Goal: Information Seeking & Learning: Learn about a topic

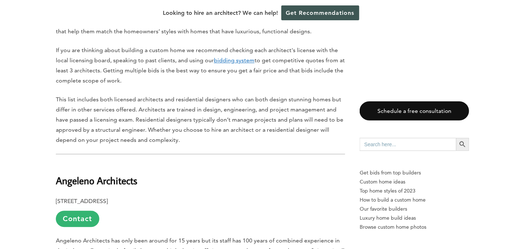
scroll to position [507, 0]
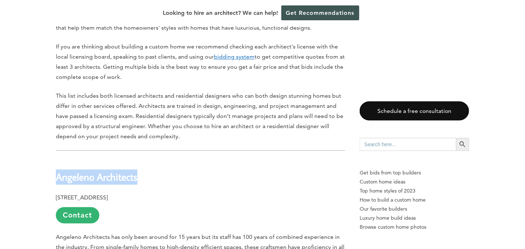
drag, startPoint x: 54, startPoint y: 137, endPoint x: 147, endPoint y: 145, distance: 93.4
copy b "Angeleno Architects"
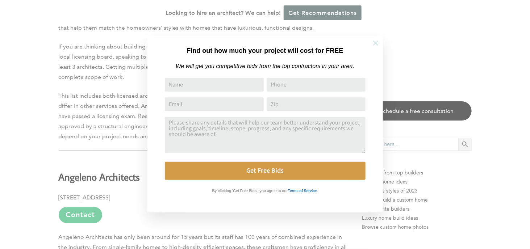
click at [376, 42] on icon at bounding box center [375, 43] width 5 height 5
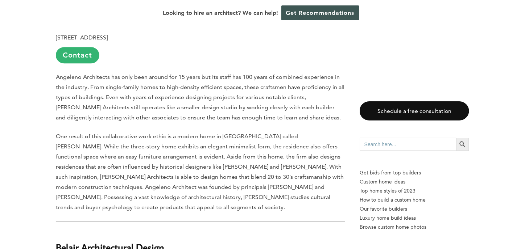
scroll to position [797, 0]
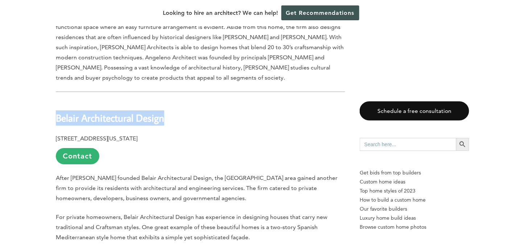
drag, startPoint x: 177, startPoint y: 83, endPoint x: 37, endPoint y: 82, distance: 139.8
copy b "Belair Architectural Design"
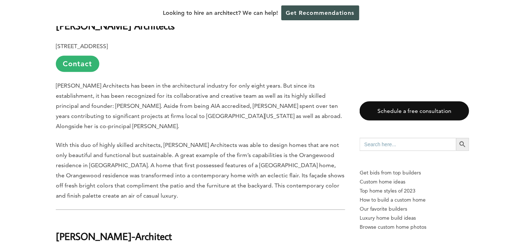
scroll to position [1051, 0]
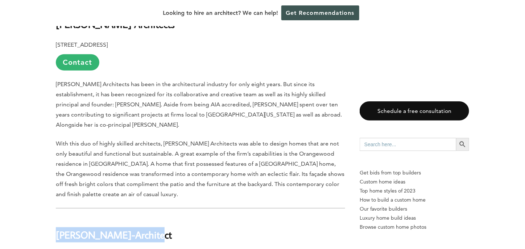
drag, startPoint x: 97, startPoint y: 185, endPoint x: 46, endPoint y: 183, distance: 51.1
click at [46, 183] on div "Last updated on [DATE] 04:03 pm [GEOGRAPHIC_DATA] and [GEOGRAPHIC_DATA][PERSON_…" at bounding box center [262, 181] width 436 height 1656
copy b "[PERSON_NAME]-Architect"
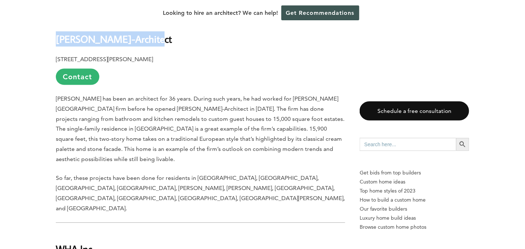
scroll to position [1232, 0]
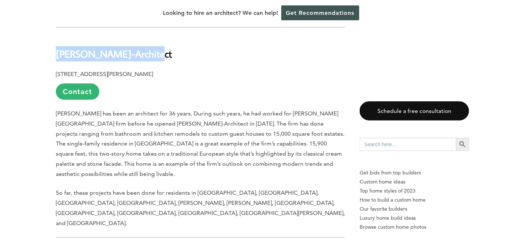
drag, startPoint x: 54, startPoint y: 195, endPoint x: 101, endPoint y: 197, distance: 47.9
click at [101, 197] on div "Last updated on [DATE] 04:03 pm [GEOGRAPHIC_DATA] and [GEOGRAPHIC_DATA][PERSON_…" at bounding box center [262, -1] width 436 height 1656
copy b "WHA Inc."
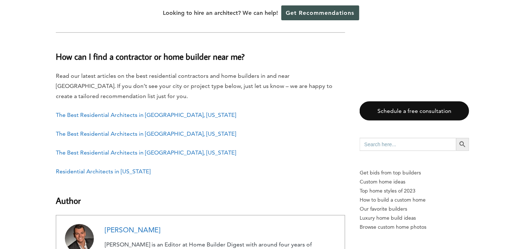
scroll to position [1630, 0]
